Goal: Communication & Community: Answer question/provide support

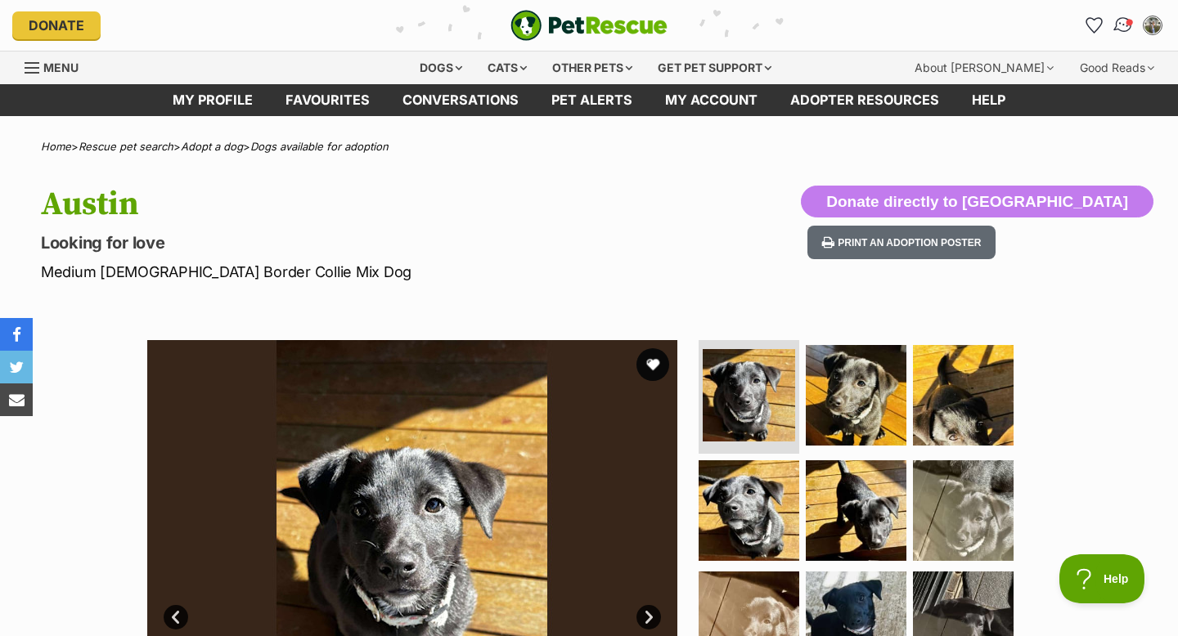
click at [1122, 21] on img "Conversations" at bounding box center [1124, 25] width 22 height 21
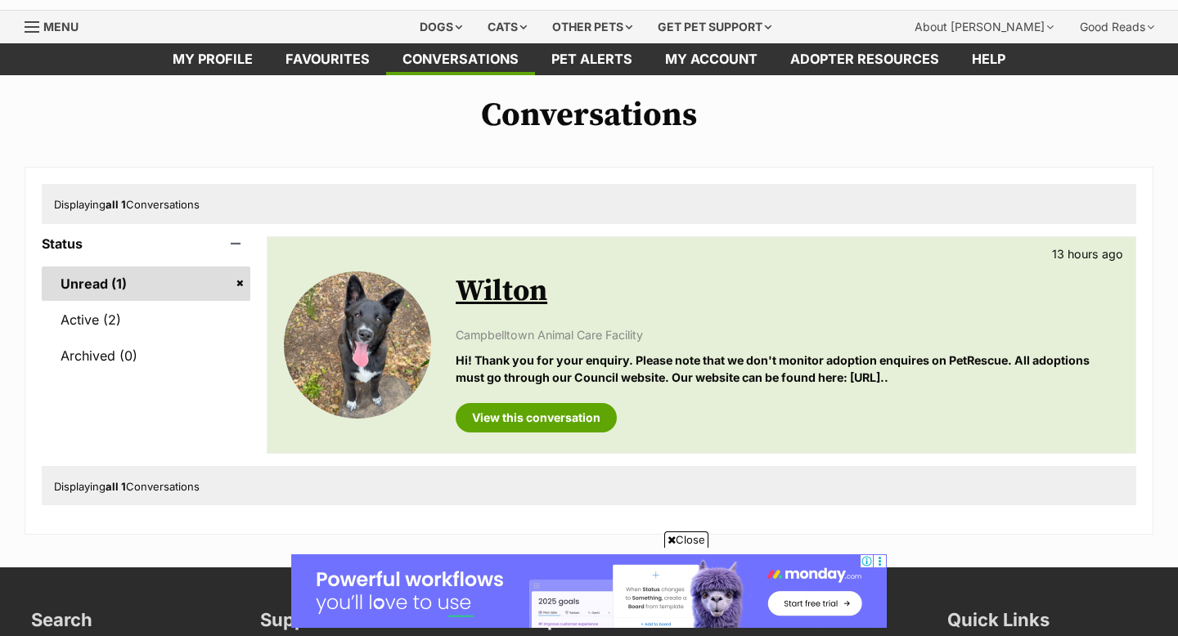
click at [510, 385] on p "Hi! Thank you for your enquiry. Please note that we don't monitor adoption enqu…" at bounding box center [787, 369] width 663 height 35
click at [519, 420] on link "View this conversation" at bounding box center [536, 417] width 161 height 29
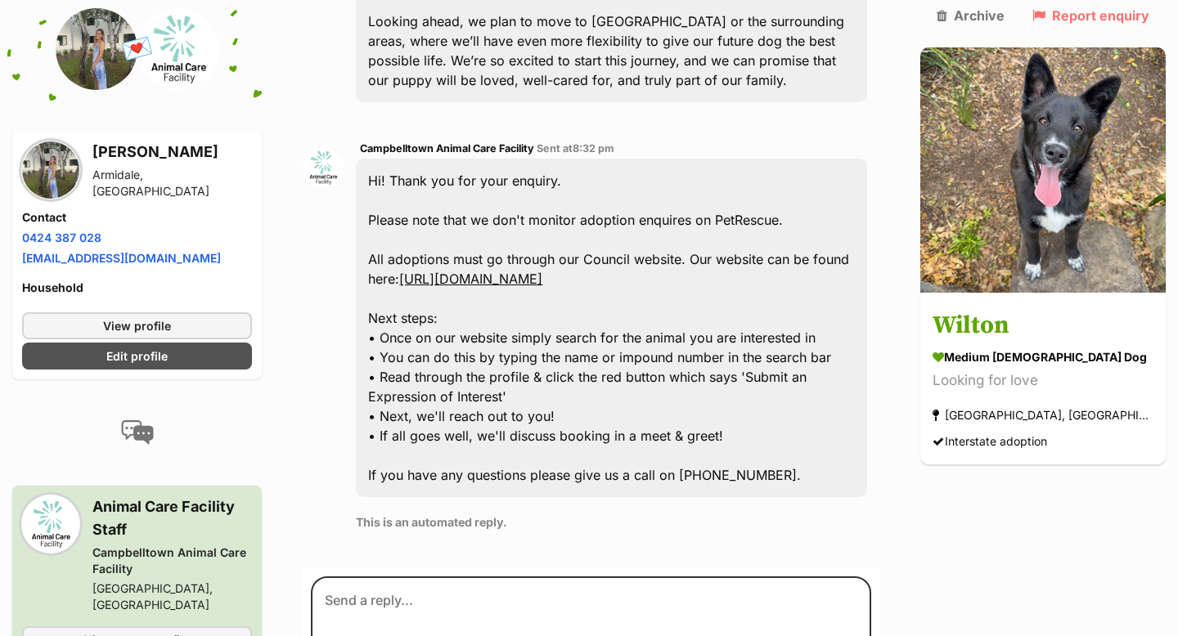
scroll to position [908, 0]
